Goal: Task Accomplishment & Management: Complete application form

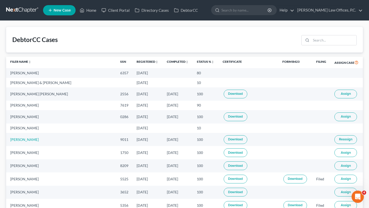
click at [130, 36] on div "DebtorCC Cases" at bounding box center [184, 40] width 357 height 26
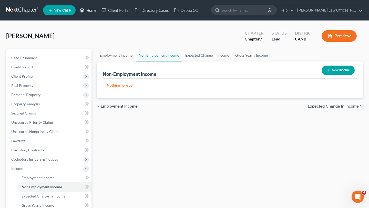
click at [92, 10] on link "Home" at bounding box center [88, 10] width 22 height 9
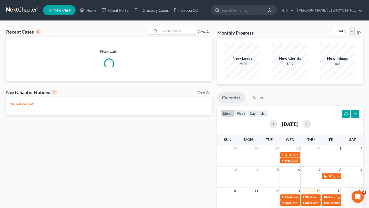
click at [181, 33] on input "search" at bounding box center [177, 30] width 36 height 7
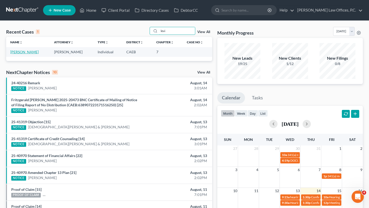
type input "levi"
click at [25, 52] on link "Combs, Levi" at bounding box center [24, 52] width 28 height 4
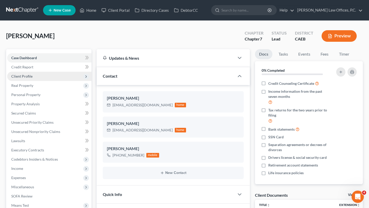
click at [24, 77] on span "Client Profile" at bounding box center [21, 76] width 21 height 4
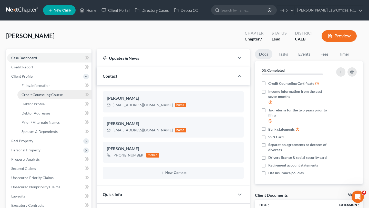
click at [39, 94] on span "Credit Counseling Course" at bounding box center [42, 95] width 41 height 4
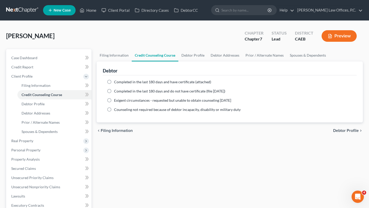
click at [121, 83] on span "Completed in the last 180 days and have certificate (attached)" at bounding box center [162, 82] width 97 height 4
click at [120, 83] on input "Completed in the last 180 days and have certificate (attached)" at bounding box center [117, 81] width 3 height 3
radio input "true"
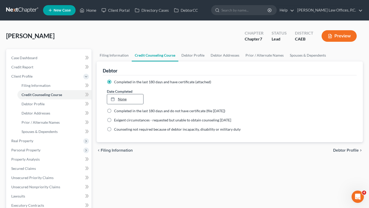
type input "8/14/2025"
click at [123, 100] on link "None" at bounding box center [125, 99] width 36 height 10
click at [145, 158] on div "chevron_left Filing Information Debtor Profile chevron_right" at bounding box center [230, 150] width 267 height 16
click at [192, 12] on link "DebtorCC" at bounding box center [186, 10] width 29 height 9
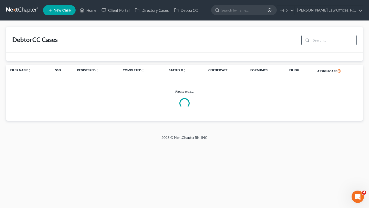
click at [316, 43] on input "search" at bounding box center [333, 40] width 45 height 10
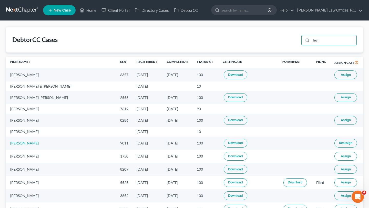
type input "levi"
click at [342, 74] on span "Assign" at bounding box center [346, 75] width 10 height 4
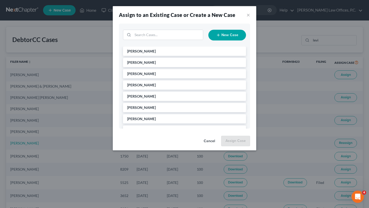
click at [244, 15] on div "Assign to an Existing Case or Create a New Case ×" at bounding box center [185, 14] width 144 height 17
click at [249, 15] on button "×" at bounding box center [249, 15] width 4 height 6
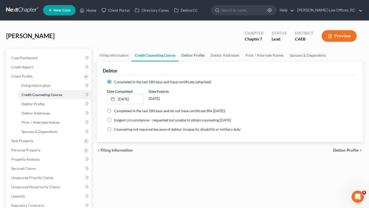
click at [196, 60] on link "Debtor Profile" at bounding box center [193, 55] width 29 height 12
select select "0"
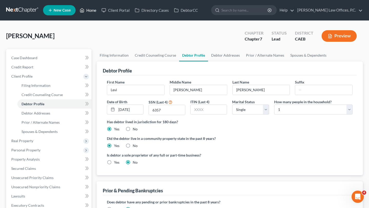
click at [87, 10] on link "Home" at bounding box center [88, 10] width 22 height 9
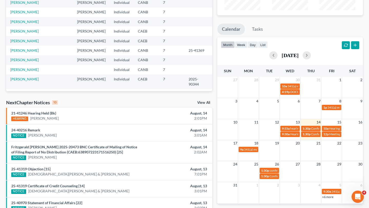
scroll to position [68, 0]
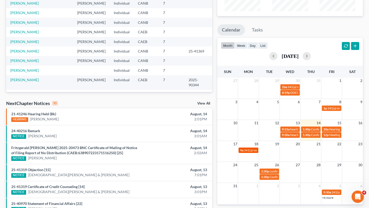
click at [246, 152] on span "341(a) meeting for Nina Baranova" at bounding box center [269, 151] width 50 height 4
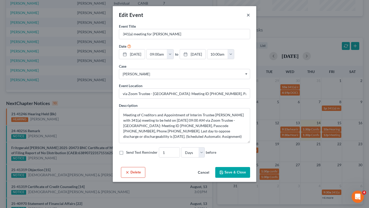
click at [248, 15] on button "×" at bounding box center [249, 15] width 4 height 6
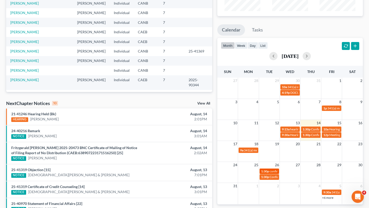
click at [270, 172] on span "confirmation hearing for Andrea Rodgers" at bounding box center [299, 172] width 58 height 4
select select "Days"
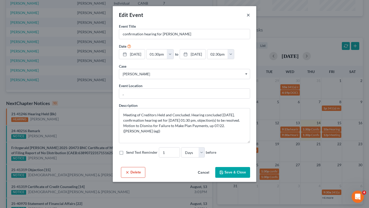
click at [247, 17] on button "×" at bounding box center [249, 15] width 4 height 6
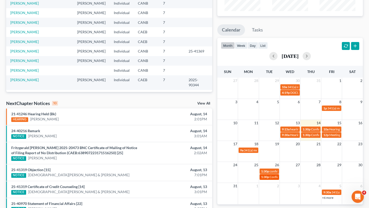
click at [270, 178] on span "Confirmation Hearing for Andrea Rodgers" at bounding box center [299, 177] width 59 height 4
select select "Days"
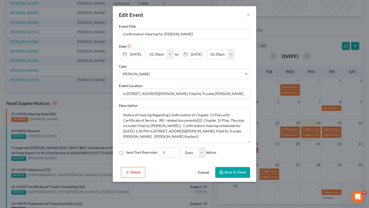
click at [245, 12] on div "Edit Event ×" at bounding box center [185, 14] width 144 height 17
click at [246, 16] on div "Edit Event ×" at bounding box center [185, 14] width 144 height 17
click at [249, 16] on button "×" at bounding box center [249, 15] width 4 height 6
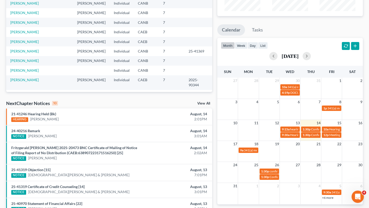
click at [328, 197] on link "+6 more" at bounding box center [327, 198] width 11 height 4
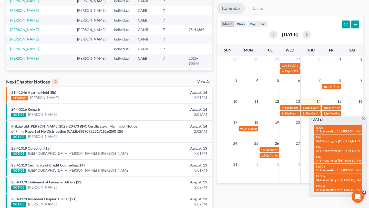
scroll to position [99, 0]
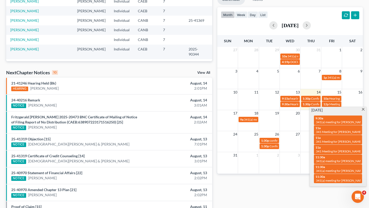
click at [363, 109] on span at bounding box center [364, 109] width 4 height 3
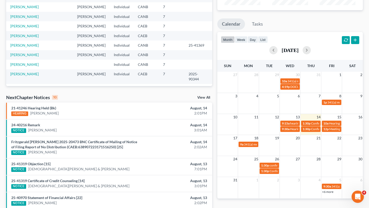
scroll to position [0, 0]
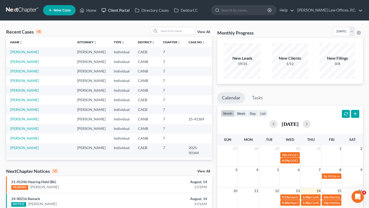
click at [125, 11] on link "Client Portal" at bounding box center [115, 10] width 33 height 9
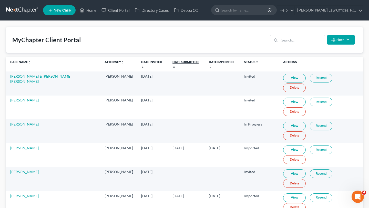
click at [181, 61] on link "Date Submitted unfold_more expand_more expand_less" at bounding box center [186, 64] width 26 height 8
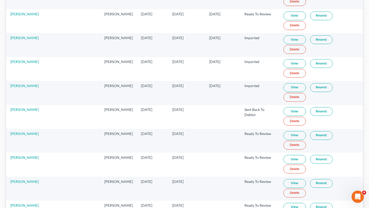
scroll to position [233, 0]
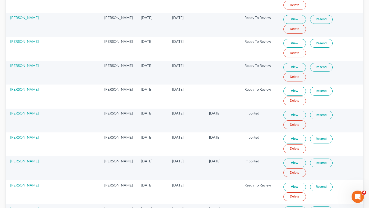
scroll to position [347, 0]
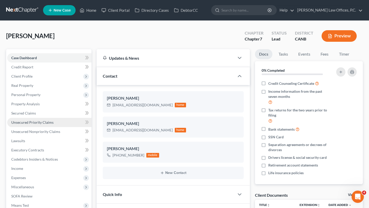
scroll to position [19, 0]
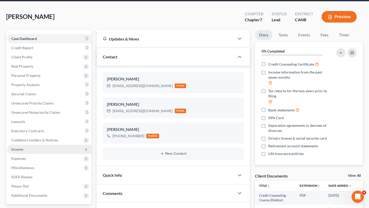
click at [32, 149] on span "Income" at bounding box center [49, 149] width 84 height 9
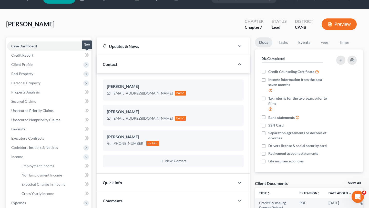
scroll to position [0, 0]
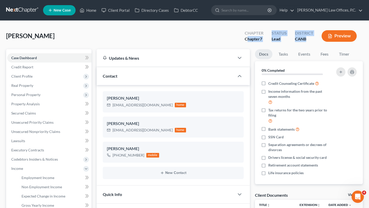
drag, startPoint x: 249, startPoint y: 38, endPoint x: 308, endPoint y: 38, distance: 59.3
click at [308, 38] on div "Chapter Chapter 7 Status Lead District CANB Preview" at bounding box center [302, 36] width 122 height 15
click at [308, 38] on div "CANB" at bounding box center [304, 39] width 18 height 6
drag, startPoint x: 312, startPoint y: 42, endPoint x: 247, endPoint y: 29, distance: 66.2
click at [247, 28] on div "Chapter Chapter 7 Status Lead District CANB Preview" at bounding box center [301, 36] width 124 height 18
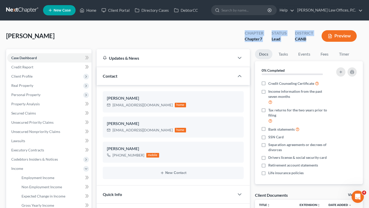
click at [247, 29] on div "Chapter Chapter 7 Status Lead District CANB Preview" at bounding box center [301, 36] width 124 height 18
click at [92, 6] on link "Home" at bounding box center [88, 10] width 22 height 9
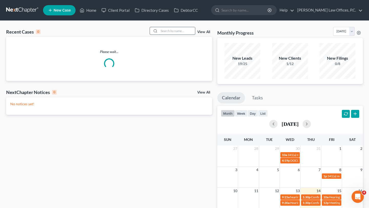
click at [174, 34] on input "search" at bounding box center [177, 30] width 36 height 7
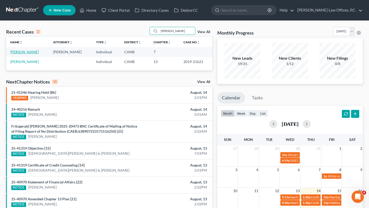
type input "valerie"
click at [25, 53] on link "Goodwin, Valerie" at bounding box center [24, 52] width 28 height 4
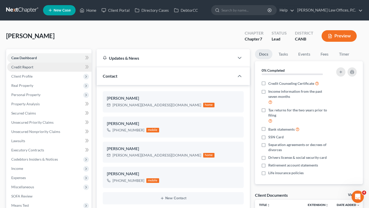
click at [31, 68] on span "Credit Report" at bounding box center [22, 67] width 22 height 4
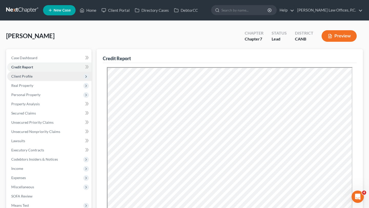
click at [31, 80] on span "Client Profile" at bounding box center [49, 76] width 84 height 9
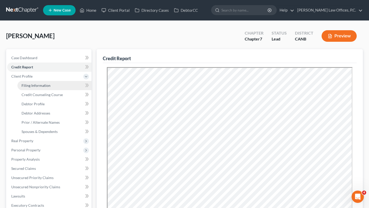
click at [31, 86] on span "Filing Information" at bounding box center [36, 85] width 29 height 4
select select "1"
select select "0"
select select "4"
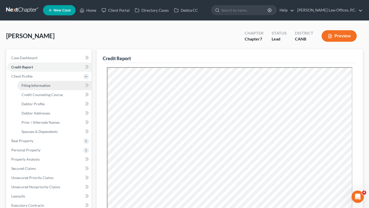
select select "0"
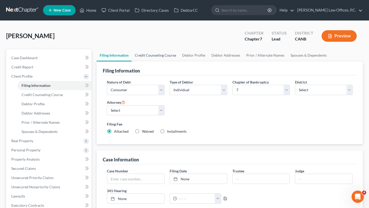
click at [158, 55] on link "Credit Counseling Course" at bounding box center [155, 55] width 47 height 12
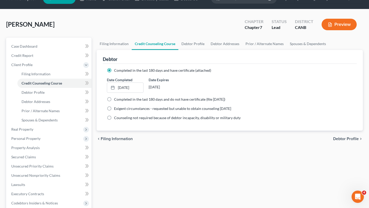
scroll to position [18, 0]
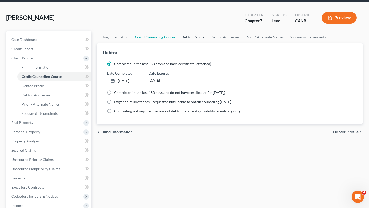
click at [192, 38] on link "Debtor Profile" at bounding box center [193, 37] width 29 height 12
select select "0"
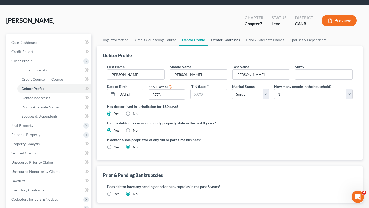
click at [222, 38] on link "Debtor Addresses" at bounding box center [225, 40] width 35 height 12
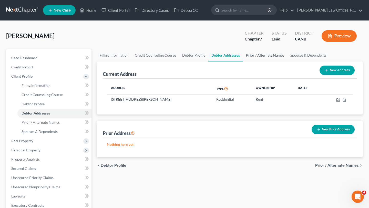
click at [255, 54] on link "Prior / Alternate Names" at bounding box center [265, 55] width 44 height 12
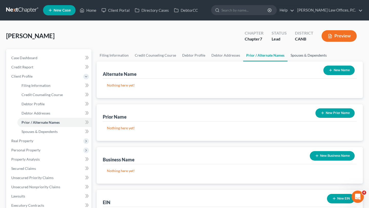
click at [309, 60] on link "Spouses & Dependents" at bounding box center [309, 55] width 42 height 12
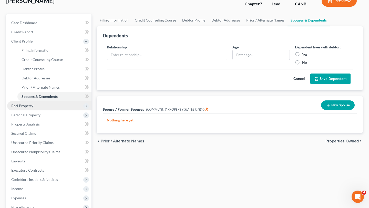
scroll to position [38, 0]
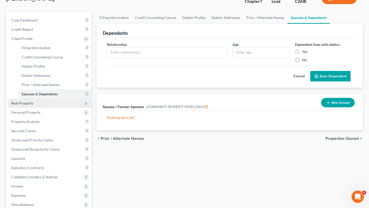
click at [28, 100] on span "Real Property" at bounding box center [49, 103] width 84 height 9
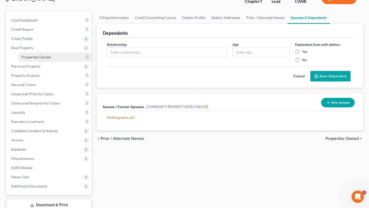
click at [38, 58] on span "Properties Owned" at bounding box center [36, 57] width 29 height 4
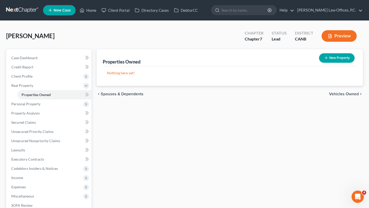
click at [351, 97] on div "chevron_left Spouses & Dependents Vehicles Owned chevron_right" at bounding box center [230, 94] width 267 height 16
click at [345, 95] on span "Vehicles Owned" at bounding box center [344, 94] width 30 height 4
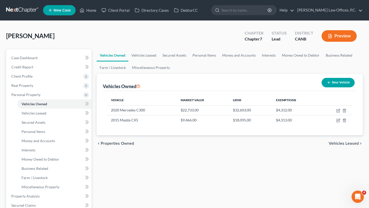
click at [337, 144] on span "Vehicles Leased" at bounding box center [344, 144] width 30 height 4
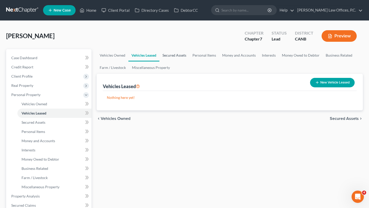
click at [173, 54] on link "Secured Assets" at bounding box center [175, 55] width 30 height 12
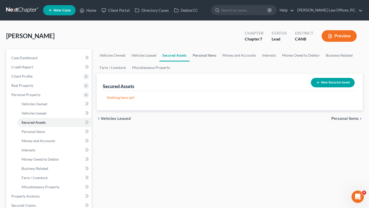
click at [206, 58] on link "Personal Items" at bounding box center [205, 55] width 30 height 12
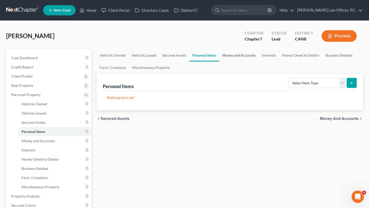
click at [235, 57] on link "Money and Accounts" at bounding box center [239, 55] width 40 height 12
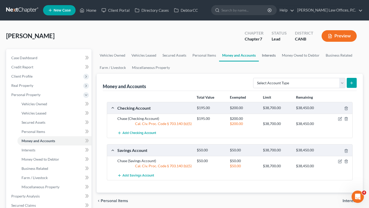
click at [274, 57] on link "Interests" at bounding box center [269, 55] width 20 height 12
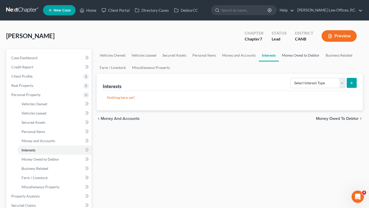
click at [289, 57] on link "Money Owed to Debtor" at bounding box center [301, 55] width 44 height 12
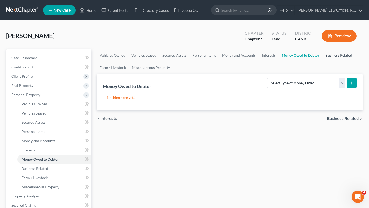
click at [330, 57] on link "Business Related" at bounding box center [339, 55] width 33 height 12
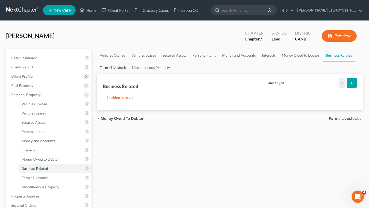
click at [115, 64] on link "Farm / Livestock" at bounding box center [113, 68] width 32 height 12
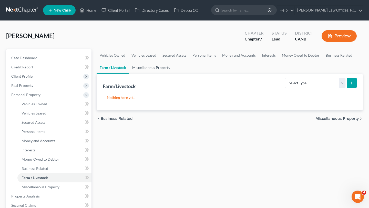
click at [148, 66] on link "Miscellaneous Property" at bounding box center [151, 68] width 44 height 12
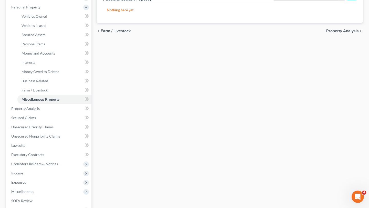
scroll to position [129, 0]
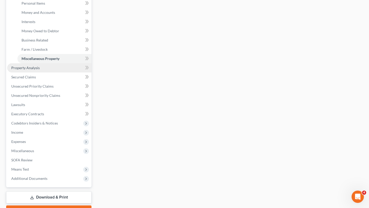
click at [44, 67] on link "Property Analysis" at bounding box center [49, 67] width 84 height 9
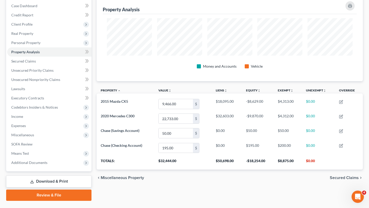
scroll to position [64, 0]
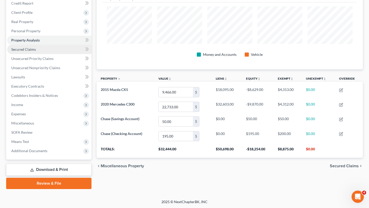
click at [48, 52] on link "Secured Claims" at bounding box center [49, 49] width 84 height 9
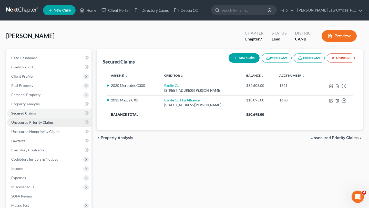
click at [46, 123] on span "Unsecured Priority Claims" at bounding box center [32, 122] width 42 height 4
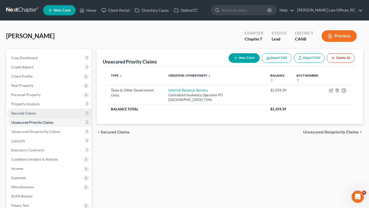
click at [58, 114] on link "Secured Claims" at bounding box center [49, 113] width 84 height 9
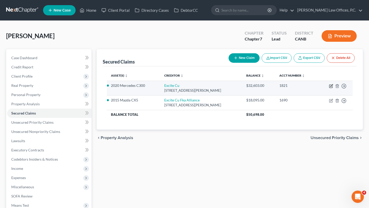
click at [332, 85] on icon "button" at bounding box center [332, 85] width 2 height 2
select select "4"
select select "2"
select select "0"
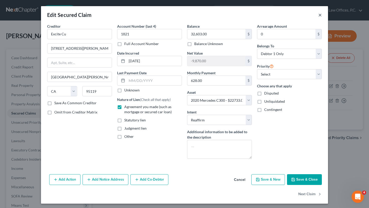
click at [321, 15] on button "×" at bounding box center [321, 15] width 4 height 6
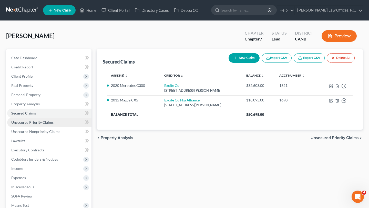
click at [45, 122] on span "Unsecured Priority Claims" at bounding box center [32, 122] width 42 height 4
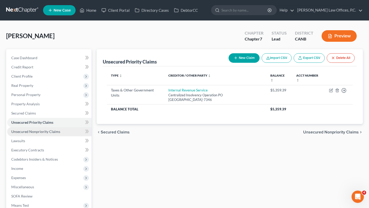
click at [43, 130] on span "Unsecured Nonpriority Claims" at bounding box center [35, 132] width 49 height 4
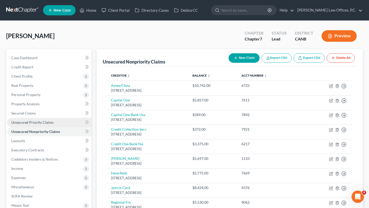
click at [45, 123] on span "Unsecured Priority Claims" at bounding box center [32, 122] width 42 height 4
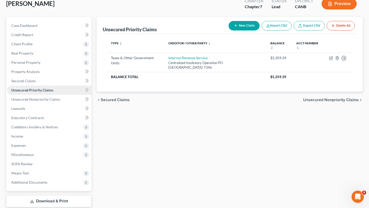
scroll to position [34, 0]
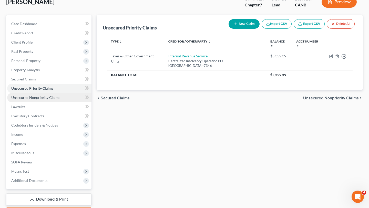
click at [26, 95] on span "Unsecured Nonpriority Claims" at bounding box center [35, 97] width 49 height 4
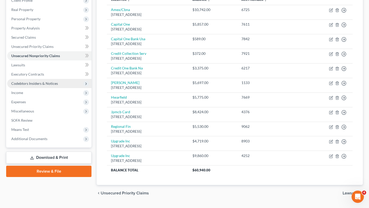
scroll to position [77, 0]
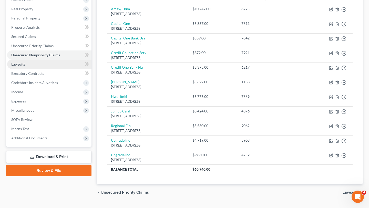
click at [51, 67] on link "Lawsuits" at bounding box center [49, 64] width 84 height 9
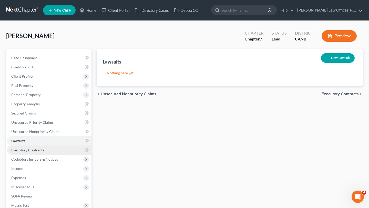
click at [50, 149] on link "Executory Contracts" at bounding box center [49, 150] width 84 height 9
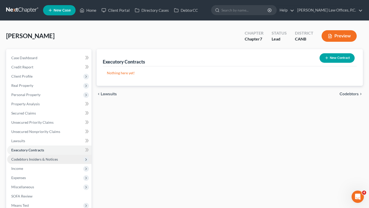
click at [49, 156] on span "Codebtors Insiders & Notices" at bounding box center [49, 159] width 84 height 9
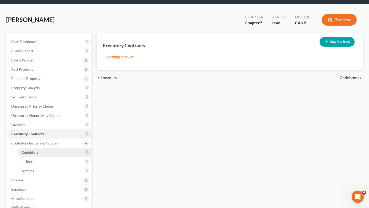
scroll to position [28, 0]
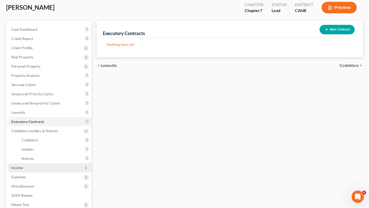
click at [47, 171] on span "Income" at bounding box center [49, 167] width 84 height 9
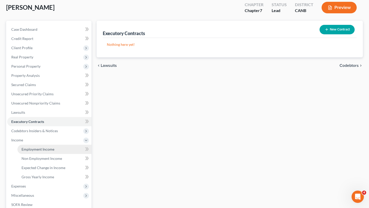
click at [53, 152] on link "Employment Income" at bounding box center [54, 149] width 74 height 9
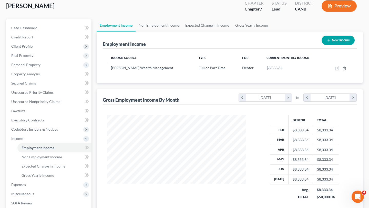
scroll to position [31, 0]
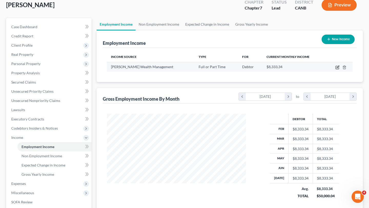
click at [338, 66] on icon "button" at bounding box center [338, 67] width 2 height 2
select select "0"
select select "4"
select select "1"
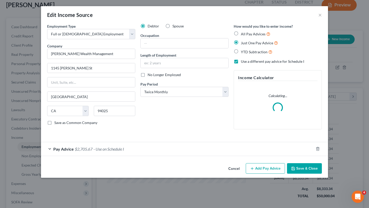
click at [185, 152] on div "Pay Advice $2,705.67 - Use on Schedule I" at bounding box center [177, 149] width 273 height 14
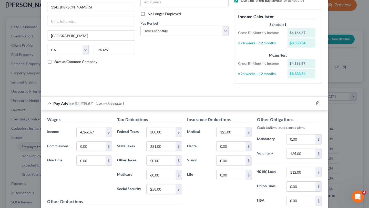
scroll to position [117, 0]
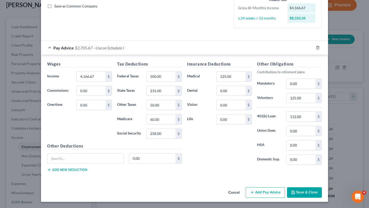
click at [296, 192] on icon "button" at bounding box center [293, 193] width 4 height 4
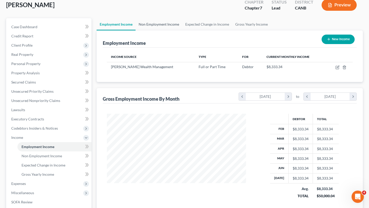
click at [162, 18] on link "Non Employment Income" at bounding box center [159, 24] width 47 height 12
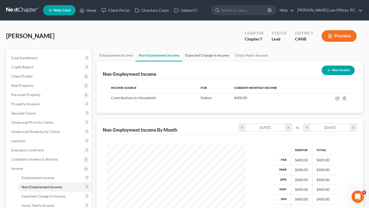
scroll to position [92, 149]
click at [196, 56] on link "Expected Change in Income" at bounding box center [207, 55] width 50 height 12
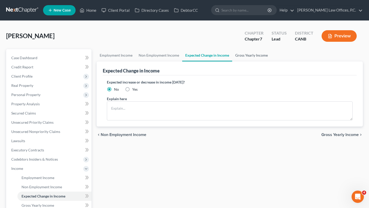
click at [243, 55] on link "Gross Yearly Income" at bounding box center [251, 55] width 39 height 12
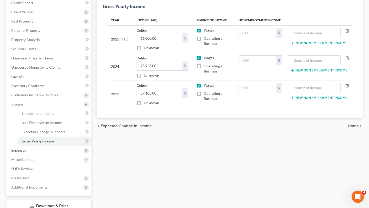
scroll to position [66, 0]
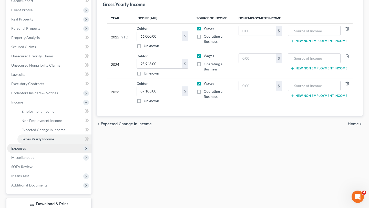
click at [52, 150] on span "Expenses" at bounding box center [49, 148] width 84 height 9
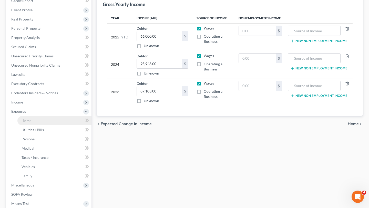
click at [40, 121] on link "Home" at bounding box center [54, 120] width 74 height 9
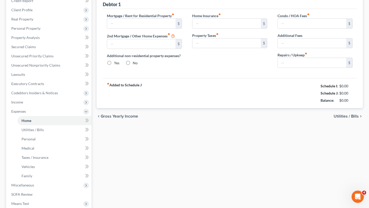
type input "3,075.00"
type input "0.00"
radio input "true"
type input "22.00"
type input "0.00"
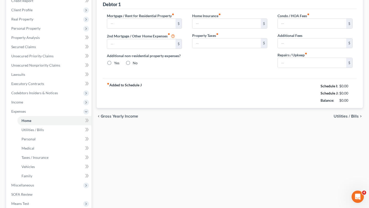
type input "0.00"
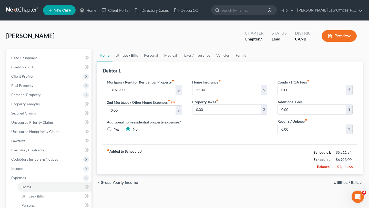
click at [129, 55] on link "Utilities / Bills" at bounding box center [127, 55] width 28 height 12
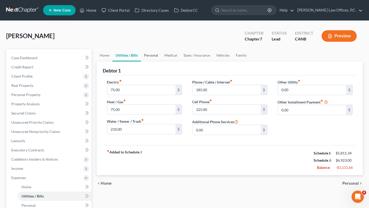
click at [150, 56] on link "Personal" at bounding box center [151, 55] width 20 height 12
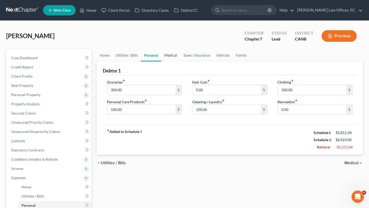
click at [171, 57] on link "Medical" at bounding box center [170, 55] width 19 height 12
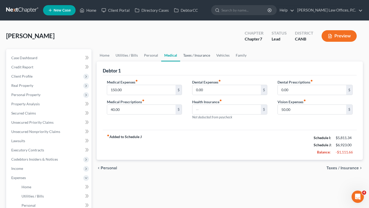
click at [189, 56] on link "Taxes / Insurance" at bounding box center [196, 55] width 33 height 12
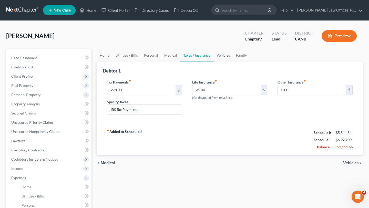
click at [222, 56] on link "Vehicles" at bounding box center [223, 55] width 19 height 12
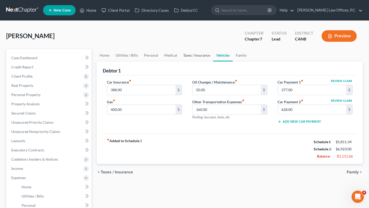
click at [194, 60] on link "Taxes / Insurance" at bounding box center [196, 55] width 33 height 12
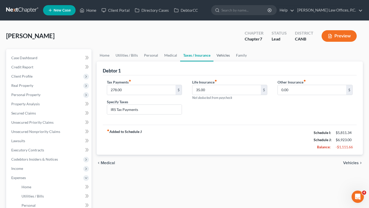
click at [227, 57] on link "Vehicles" at bounding box center [223, 55] width 19 height 12
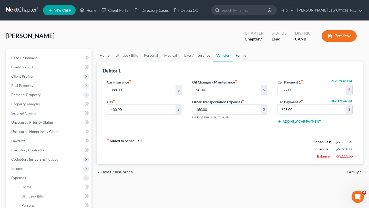
click at [239, 56] on link "Family" at bounding box center [241, 55] width 17 height 12
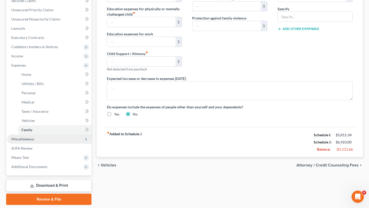
click at [53, 143] on span "Miscellaneous" at bounding box center [49, 139] width 84 height 9
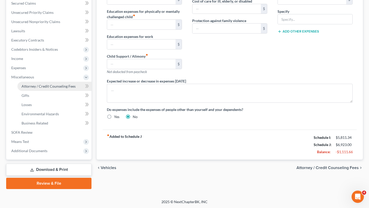
click at [53, 87] on span "Attorney / Credit Counseling Fees" at bounding box center [49, 86] width 54 height 4
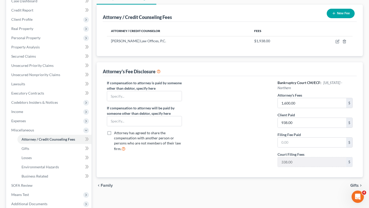
scroll to position [98, 0]
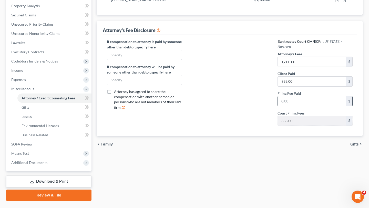
click at [290, 105] on input "text" at bounding box center [312, 101] width 68 height 10
type input "338"
click at [236, 116] on div at bounding box center [229, 84] width 85 height 91
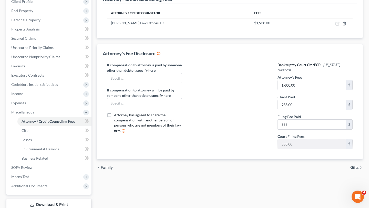
scroll to position [110, 0]
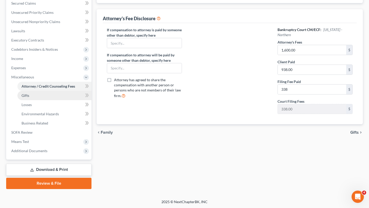
click at [48, 97] on link "Gifts" at bounding box center [54, 95] width 74 height 9
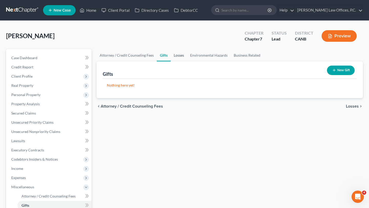
click at [181, 56] on link "Losses" at bounding box center [179, 55] width 16 height 12
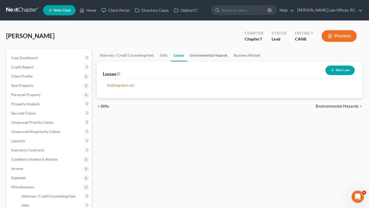
click at [200, 56] on link "Environmental Hazards" at bounding box center [209, 55] width 44 height 12
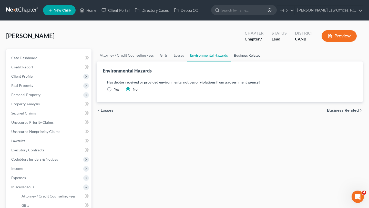
click at [248, 55] on link "Business Related" at bounding box center [247, 55] width 33 height 12
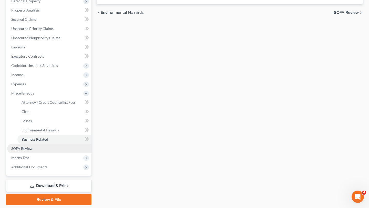
click at [45, 149] on link "SOFA Review" at bounding box center [49, 148] width 84 height 9
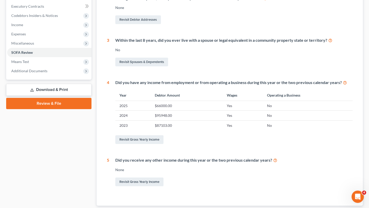
scroll to position [168, 0]
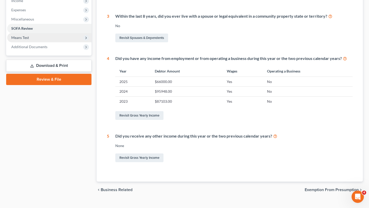
click at [52, 34] on span "Means Test" at bounding box center [49, 37] width 84 height 9
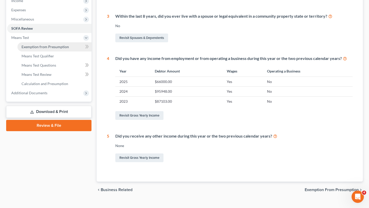
click at [55, 50] on link "Exemption from Presumption" at bounding box center [54, 46] width 74 height 9
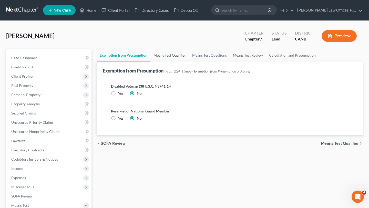
click at [175, 55] on link "Means Test Qualifier" at bounding box center [170, 55] width 39 height 12
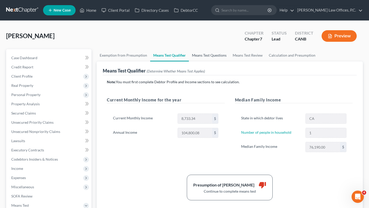
click at [202, 57] on link "Means Test Questions" at bounding box center [209, 55] width 41 height 12
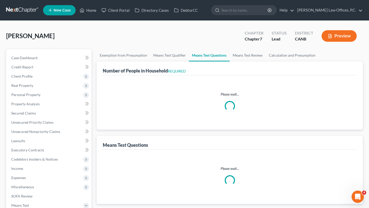
select select "1"
select select "60"
select select "1"
select select "60"
select select "1"
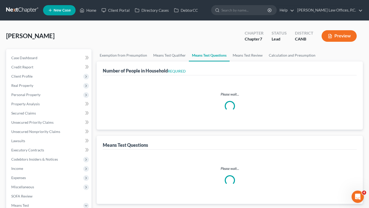
select select "1"
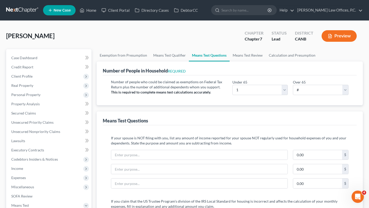
scroll to position [17, 0]
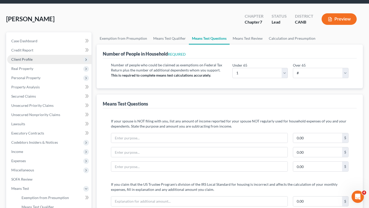
click at [56, 56] on span "Client Profile" at bounding box center [49, 59] width 84 height 9
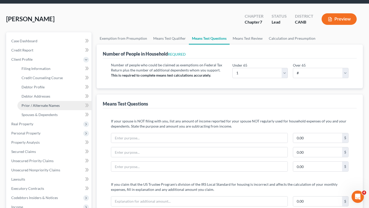
click at [54, 107] on span "Prior / Alternate Names" at bounding box center [41, 105] width 38 height 4
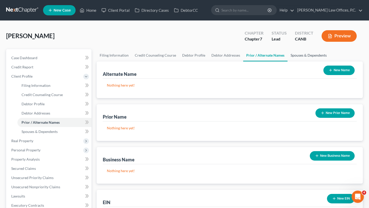
click at [303, 53] on link "Spouses & Dependents" at bounding box center [309, 55] width 42 height 12
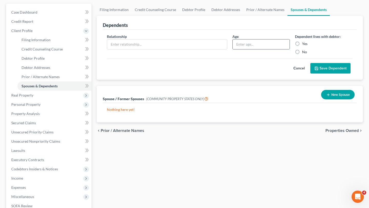
scroll to position [46, 0]
click at [237, 11] on link "Debtor Addresses" at bounding box center [226, 9] width 35 height 12
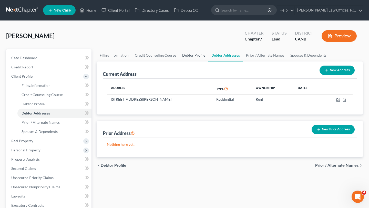
click at [192, 54] on link "Debtor Profile" at bounding box center [193, 55] width 29 height 12
select select "0"
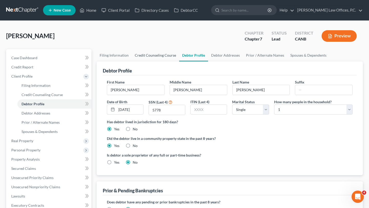
click at [155, 58] on link "Credit Counseling Course" at bounding box center [155, 55] width 47 height 12
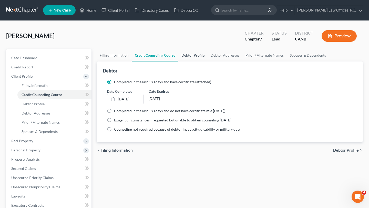
click at [201, 55] on link "Debtor Profile" at bounding box center [193, 55] width 29 height 12
select select "0"
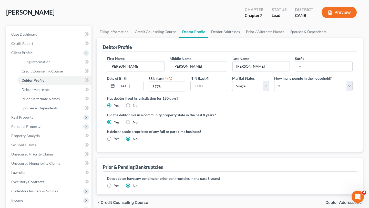
scroll to position [16, 0]
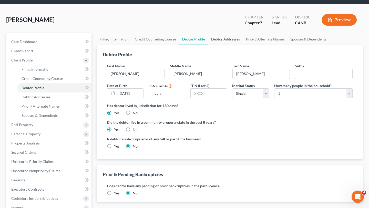
click at [227, 36] on link "Debtor Addresses" at bounding box center [225, 39] width 35 height 12
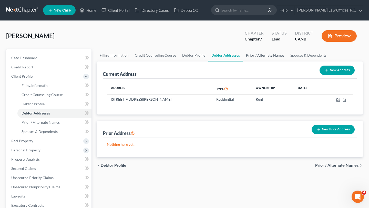
click at [259, 56] on link "Prior / Alternate Names" at bounding box center [265, 55] width 44 height 12
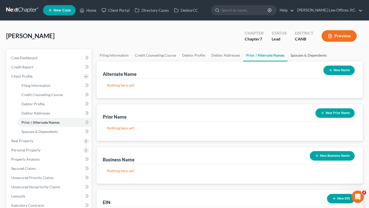
click at [298, 57] on link "Spouses & Dependents" at bounding box center [309, 55] width 42 height 12
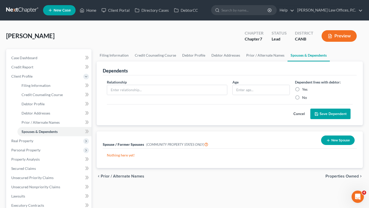
scroll to position [119, 0]
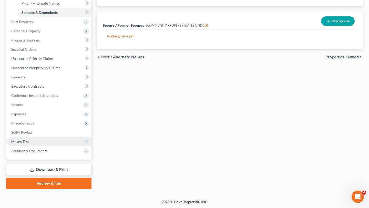
click at [70, 144] on span "Means Test" at bounding box center [49, 141] width 84 height 9
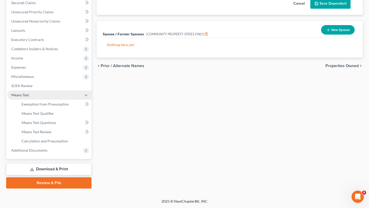
scroll to position [110, 0]
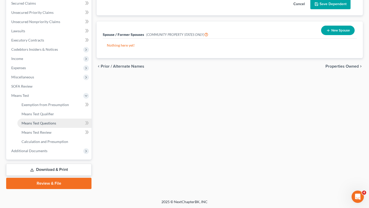
click at [64, 124] on link "Means Test Questions" at bounding box center [54, 123] width 74 height 9
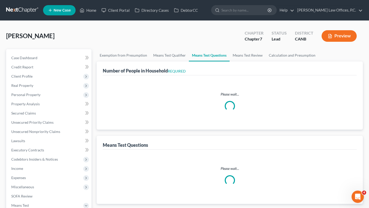
select select "1"
select select "60"
select select "1"
select select "60"
select select "1"
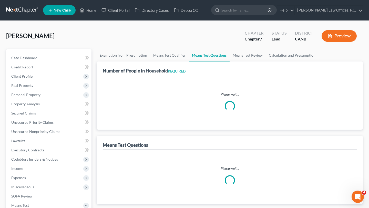
select select "1"
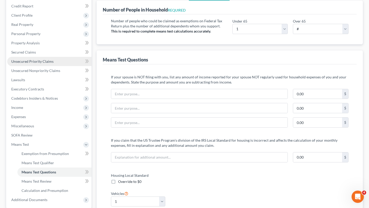
scroll to position [49, 0]
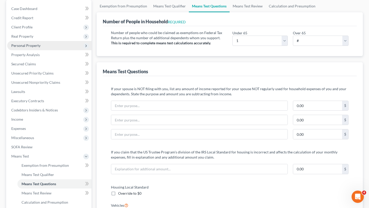
click at [47, 43] on span "Personal Property" at bounding box center [49, 45] width 84 height 9
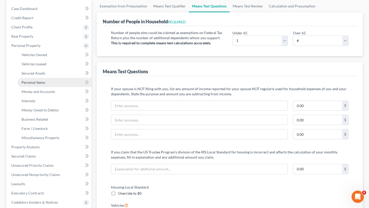
click at [40, 85] on link "Personal Items" at bounding box center [54, 82] width 74 height 9
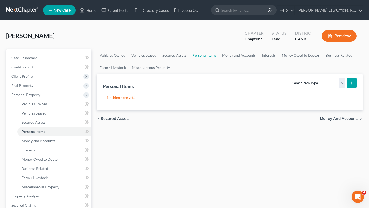
click at [341, 40] on button "Preview" at bounding box center [339, 36] width 35 height 12
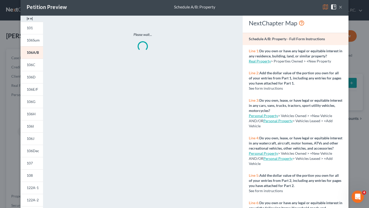
scroll to position [8, 0]
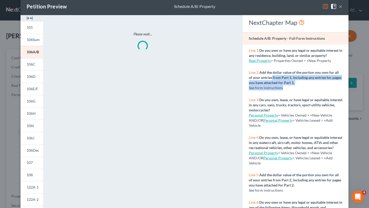
drag, startPoint x: 270, startPoint y: 77, endPoint x: 306, endPoint y: 90, distance: 38.4
click at [306, 90] on div "Line 2: Add the dollar value of the portion you own for all of your entries fro…" at bounding box center [296, 80] width 106 height 27
click at [306, 90] on div "See form instructions" at bounding box center [296, 87] width 94 height 5
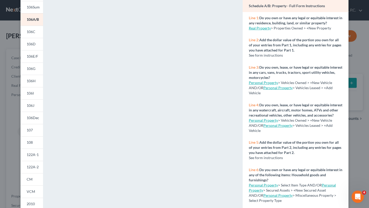
scroll to position [0, 0]
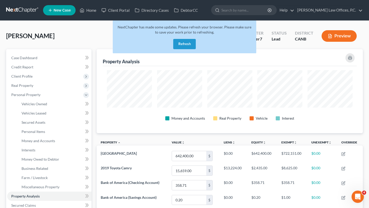
click at [179, 43] on button "Refresh" at bounding box center [184, 44] width 23 height 10
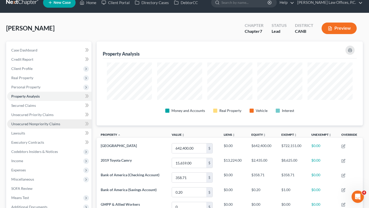
scroll to position [15, 0]
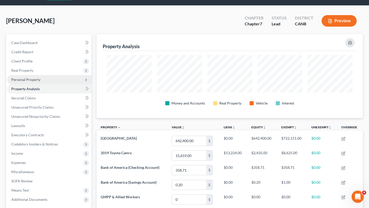
click at [58, 82] on span "Personal Property" at bounding box center [49, 79] width 84 height 9
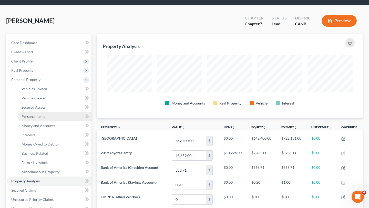
click at [46, 117] on link "Personal Items" at bounding box center [54, 116] width 74 height 9
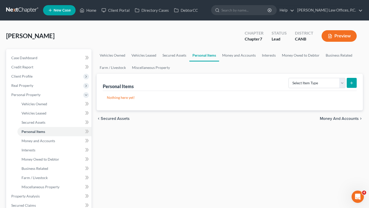
click at [329, 36] on icon "button" at bounding box center [330, 36] width 5 height 5
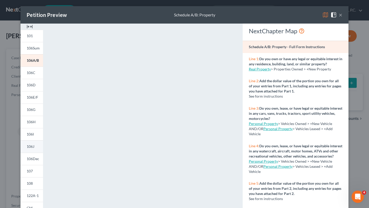
click at [35, 146] on link "106J" at bounding box center [32, 147] width 23 height 12
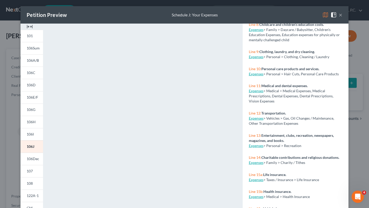
click at [341, 15] on button "×" at bounding box center [341, 15] width 4 height 6
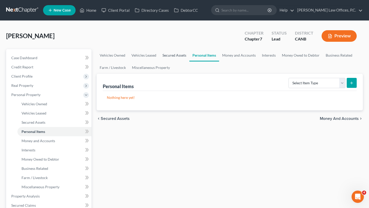
click at [173, 51] on link "Secured Assets" at bounding box center [175, 55] width 30 height 12
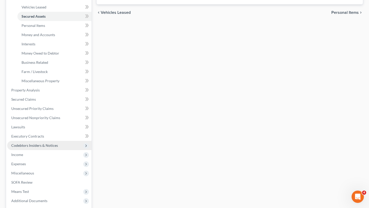
scroll to position [107, 0]
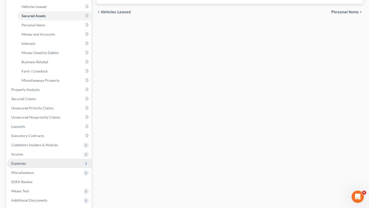
click at [30, 162] on span "Expenses" at bounding box center [49, 163] width 84 height 9
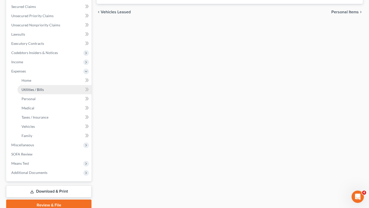
click at [43, 92] on link "Utilities / Bills" at bounding box center [54, 89] width 74 height 9
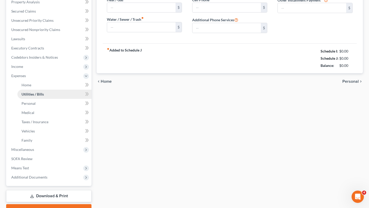
type input "250.00"
type input "0.00"
type input "311.99"
type input "95.34"
type input "120.00"
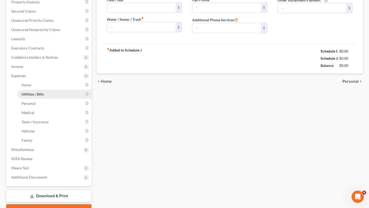
type input "0.00"
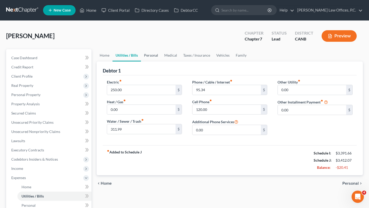
click at [150, 54] on link "Personal" at bounding box center [151, 55] width 20 height 12
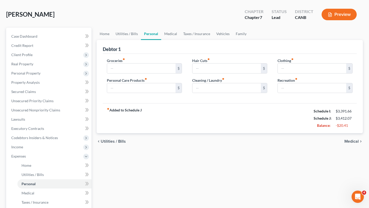
scroll to position [22, 0]
